Goal: Information Seeking & Learning: Compare options

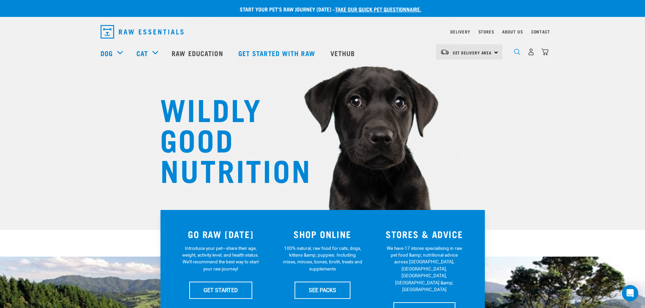
click at [515, 54] on img "dropdown navigation" at bounding box center [517, 52] width 6 height 6
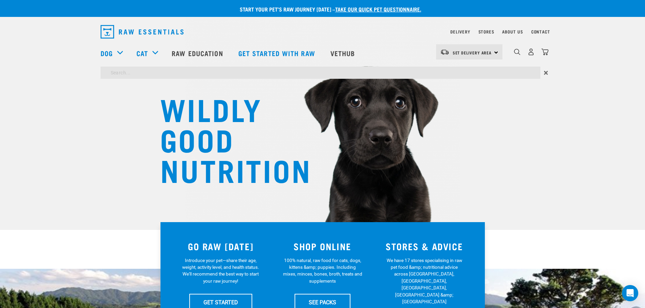
click at [420, 70] on input "search" at bounding box center [321, 73] width 440 height 12
type input "liver"
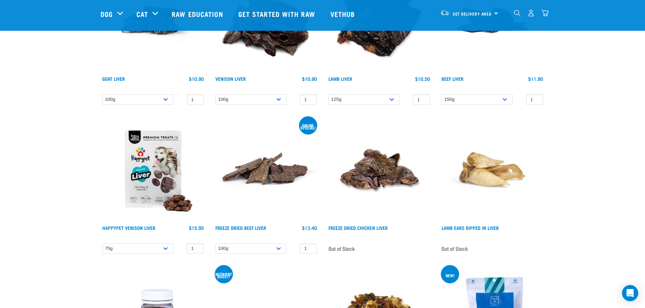
scroll to position [135, 0]
click at [131, 227] on link "Happypet Venison Liver" at bounding box center [128, 227] width 53 height 2
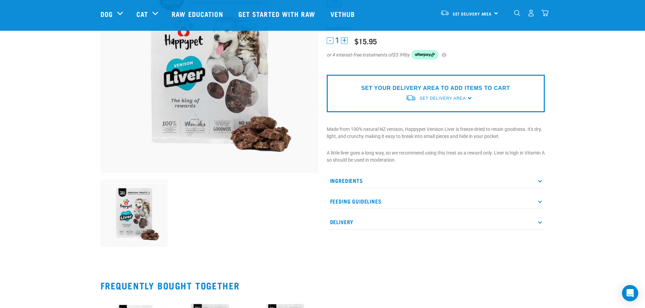
scroll to position [102, 0]
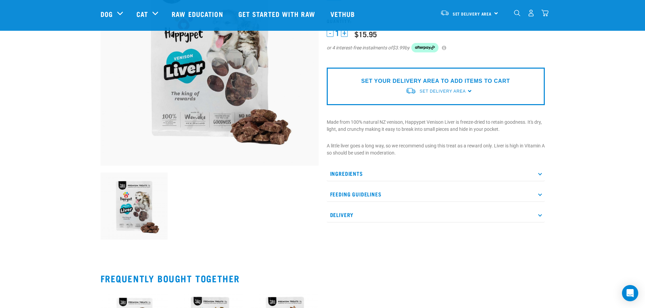
click at [427, 193] on p "Feeding Guidelines" at bounding box center [436, 194] width 218 height 15
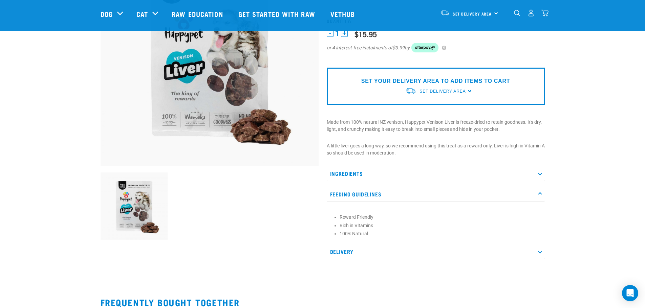
click at [384, 195] on p "Feeding Guidelines" at bounding box center [436, 194] width 218 height 15
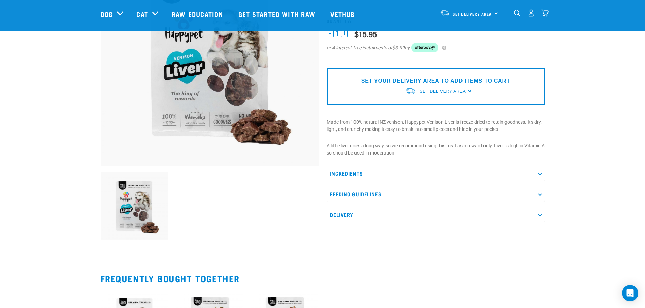
click at [383, 218] on p "Delivery" at bounding box center [436, 214] width 218 height 15
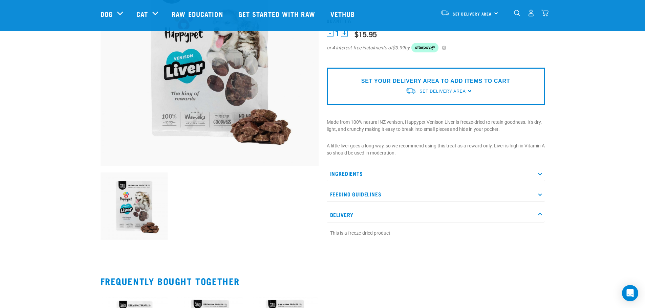
click at [383, 218] on p "Delivery" at bounding box center [436, 214] width 218 height 15
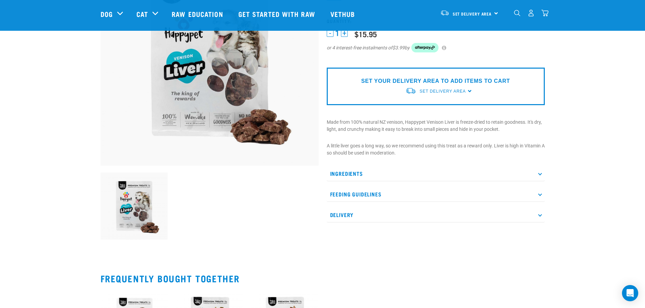
click at [376, 177] on p "Ingredients" at bounding box center [436, 173] width 218 height 15
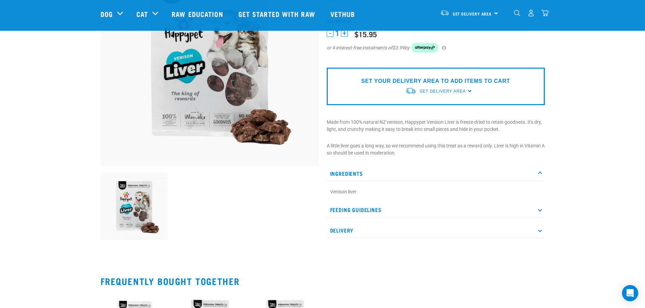
click at [377, 176] on p "Ingredients" at bounding box center [436, 173] width 218 height 15
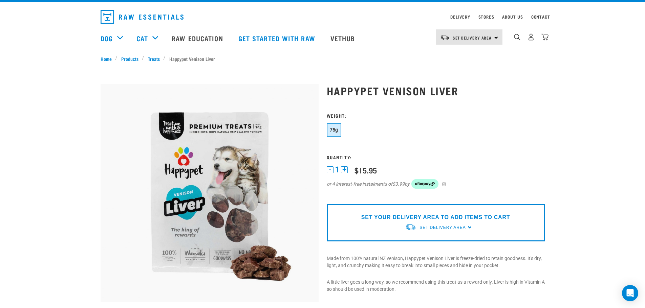
scroll to position [0, 0]
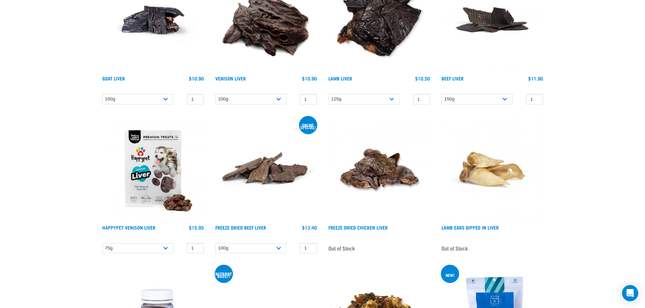
click at [489, 23] on img at bounding box center [492, 20] width 105 height 105
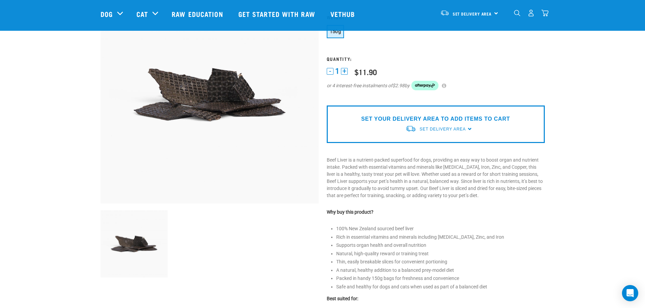
scroll to position [68, 0]
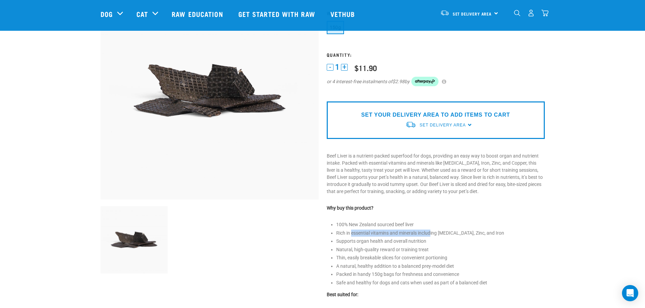
drag, startPoint x: 379, startPoint y: 232, endPoint x: 430, endPoint y: 234, distance: 50.8
click at [430, 234] on li "Rich in essential vitamins and minerals including Vitamin A, D, Zinc, and Iron" at bounding box center [440, 233] width 208 height 7
click at [430, 248] on li "Natural, high-quality reward or training treat" at bounding box center [440, 249] width 208 height 7
drag, startPoint x: 362, startPoint y: 243, endPoint x: 373, endPoint y: 243, distance: 10.8
click at [373, 243] on li "Supports organ health and overall nutrition" at bounding box center [440, 241] width 208 height 7
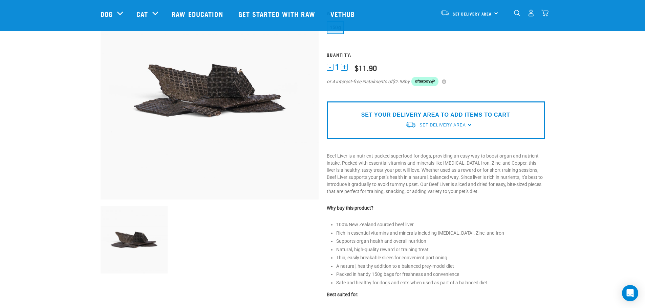
drag, startPoint x: 390, startPoint y: 278, endPoint x: 385, endPoint y: 273, distance: 6.2
click at [390, 278] on li "Packed in handy 150g bags for freshness and convenience" at bounding box center [440, 274] width 208 height 7
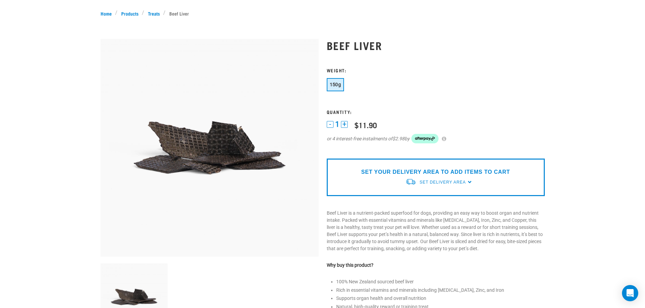
scroll to position [169, 0]
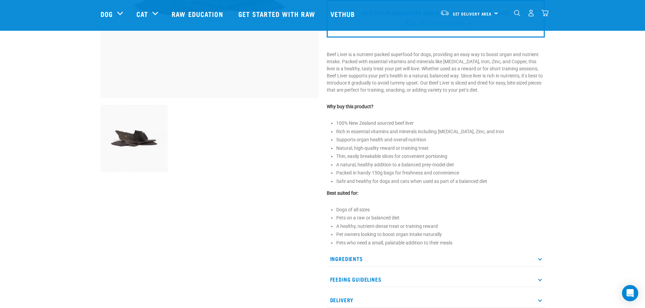
click at [347, 260] on p "Ingredients" at bounding box center [436, 258] width 218 height 15
click at [351, 279] on p "Feeding Guidelines" at bounding box center [436, 279] width 218 height 15
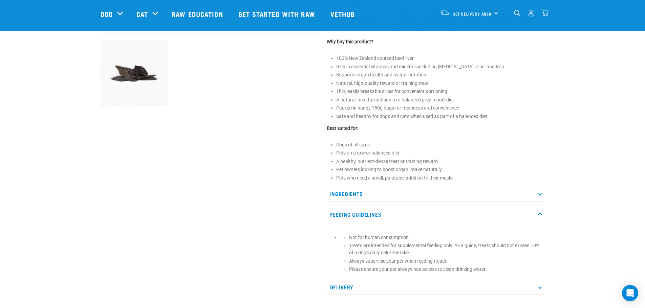
scroll to position [237, 0]
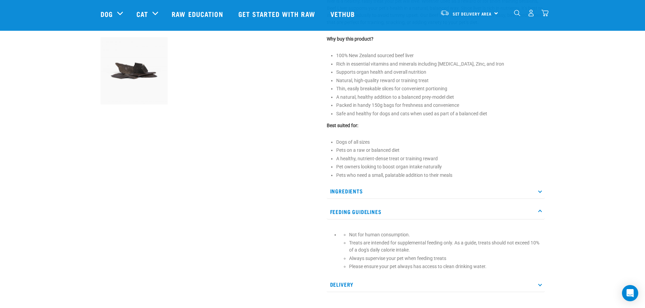
click at [375, 214] on p "Feeding Guidelines" at bounding box center [436, 211] width 218 height 15
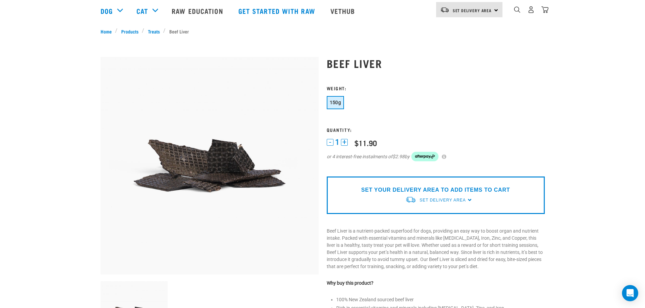
scroll to position [0, 0]
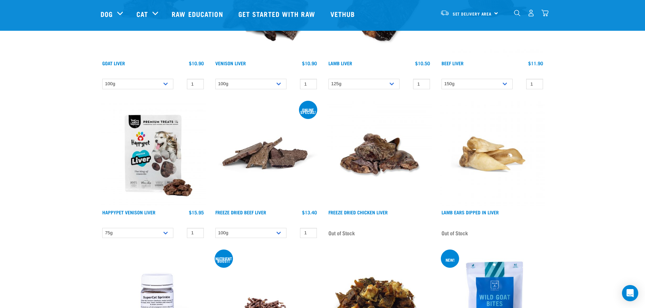
scroll to position [155, 0]
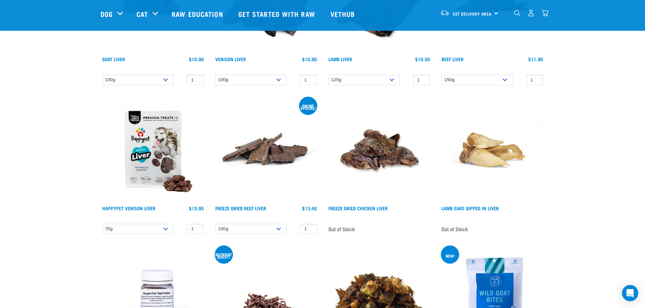
click at [268, 157] on img at bounding box center [266, 149] width 105 height 105
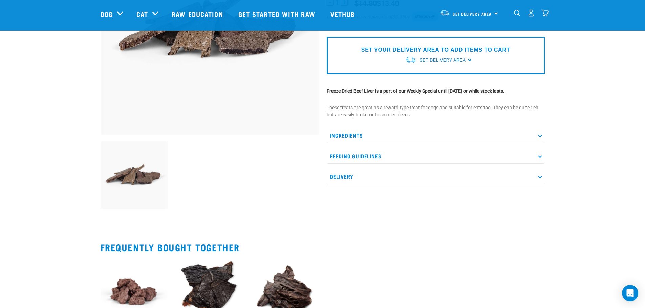
scroll to position [135, 0]
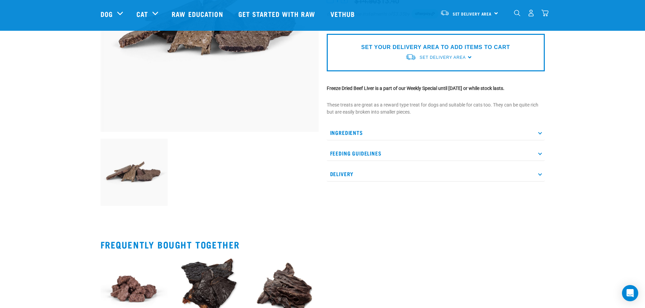
click at [365, 126] on p "Ingredients" at bounding box center [436, 132] width 218 height 15
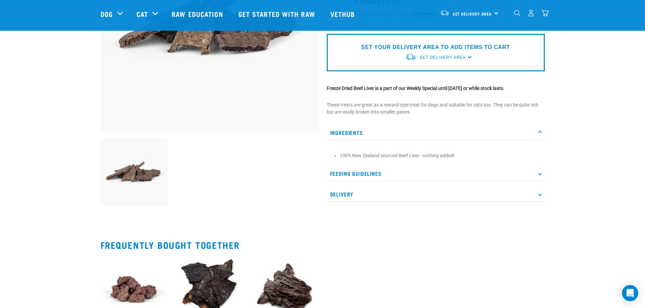
click at [376, 169] on p "Feeding Guidelines" at bounding box center [436, 173] width 218 height 15
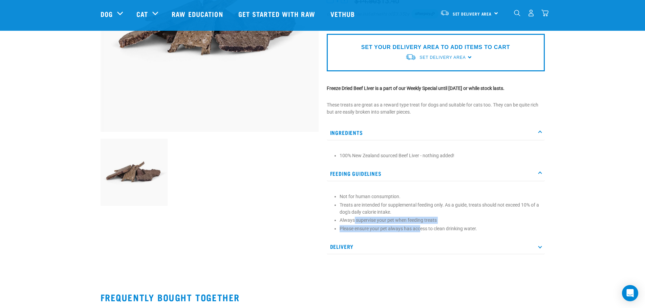
drag, startPoint x: 358, startPoint y: 223, endPoint x: 420, endPoint y: 227, distance: 62.0
click at [420, 227] on ul "Not for human consumption. Treats are intended for supplemental feeding only. A…" at bounding box center [440, 212] width 202 height 39
click at [423, 230] on p "Please ensure your pet always has access to clean drinking water." at bounding box center [440, 228] width 202 height 7
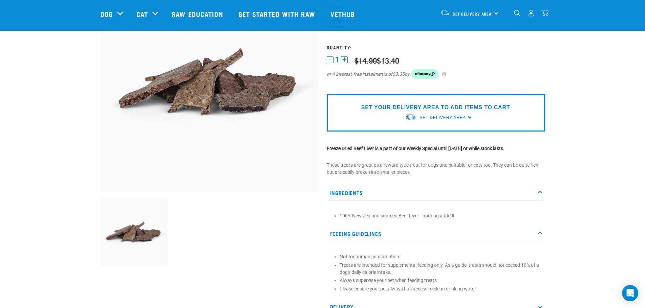
scroll to position [0, 0]
